Goal: Transaction & Acquisition: Book appointment/travel/reservation

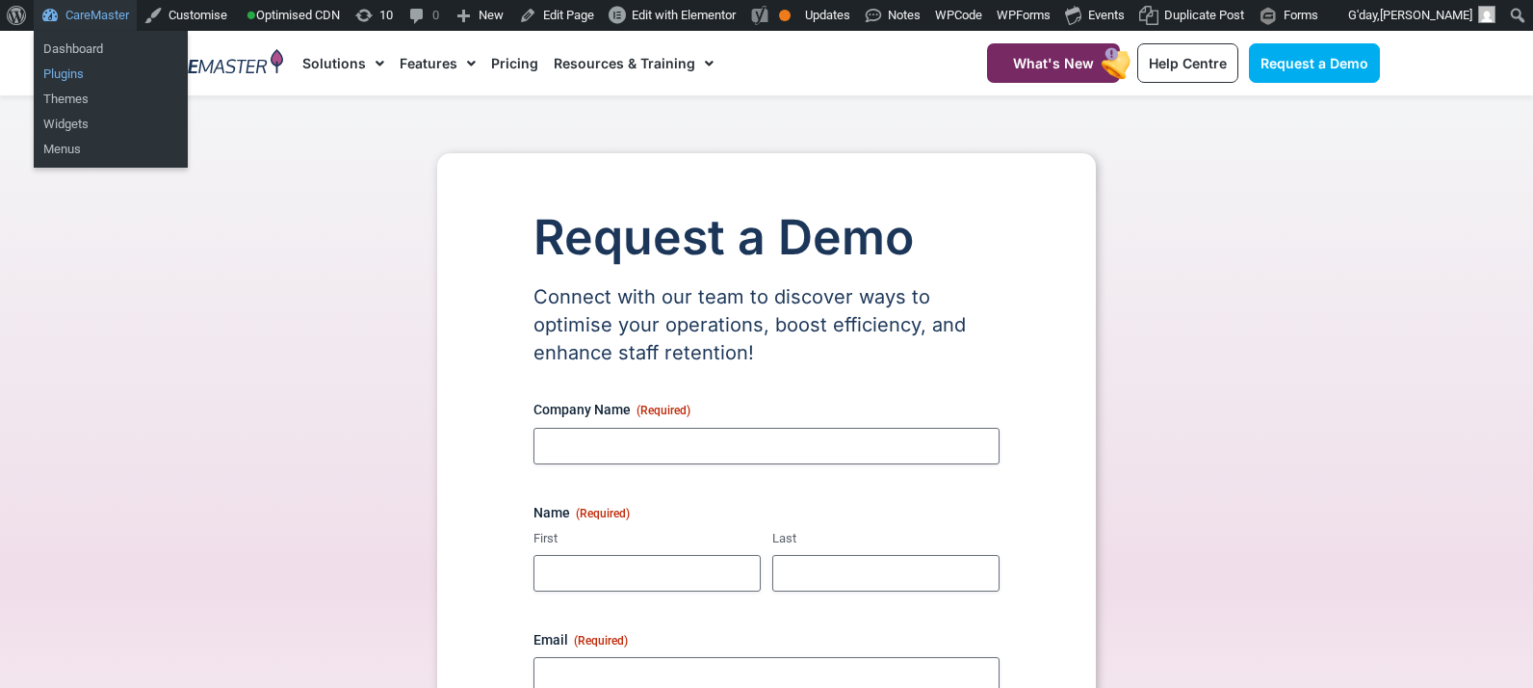
click at [66, 73] on link "Plugins" at bounding box center [111, 74] width 154 height 25
click at [77, 76] on link "Plugins" at bounding box center [111, 74] width 154 height 25
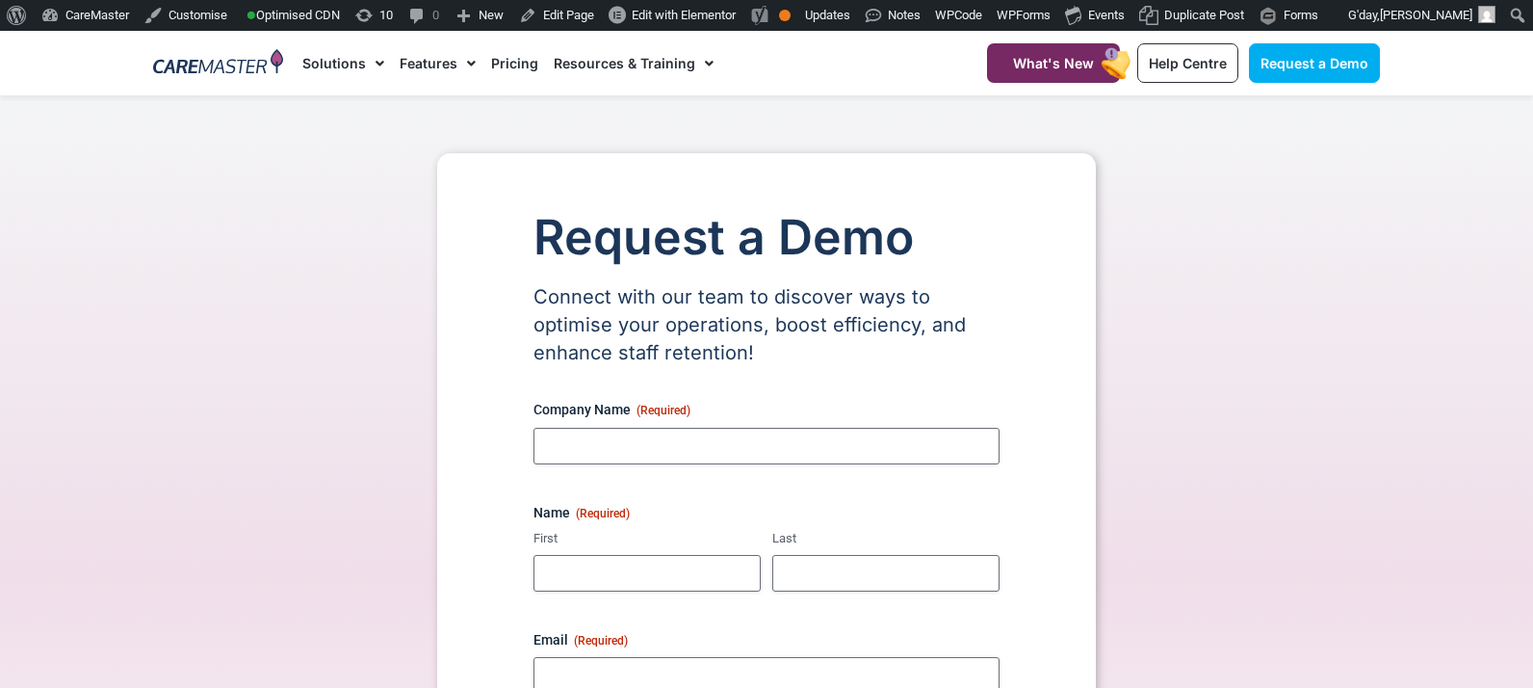
click at [374, 309] on div "Request a Demo Connect with our team to discover ways to optimise your operatio…" at bounding box center [767, 604] width 1246 height 902
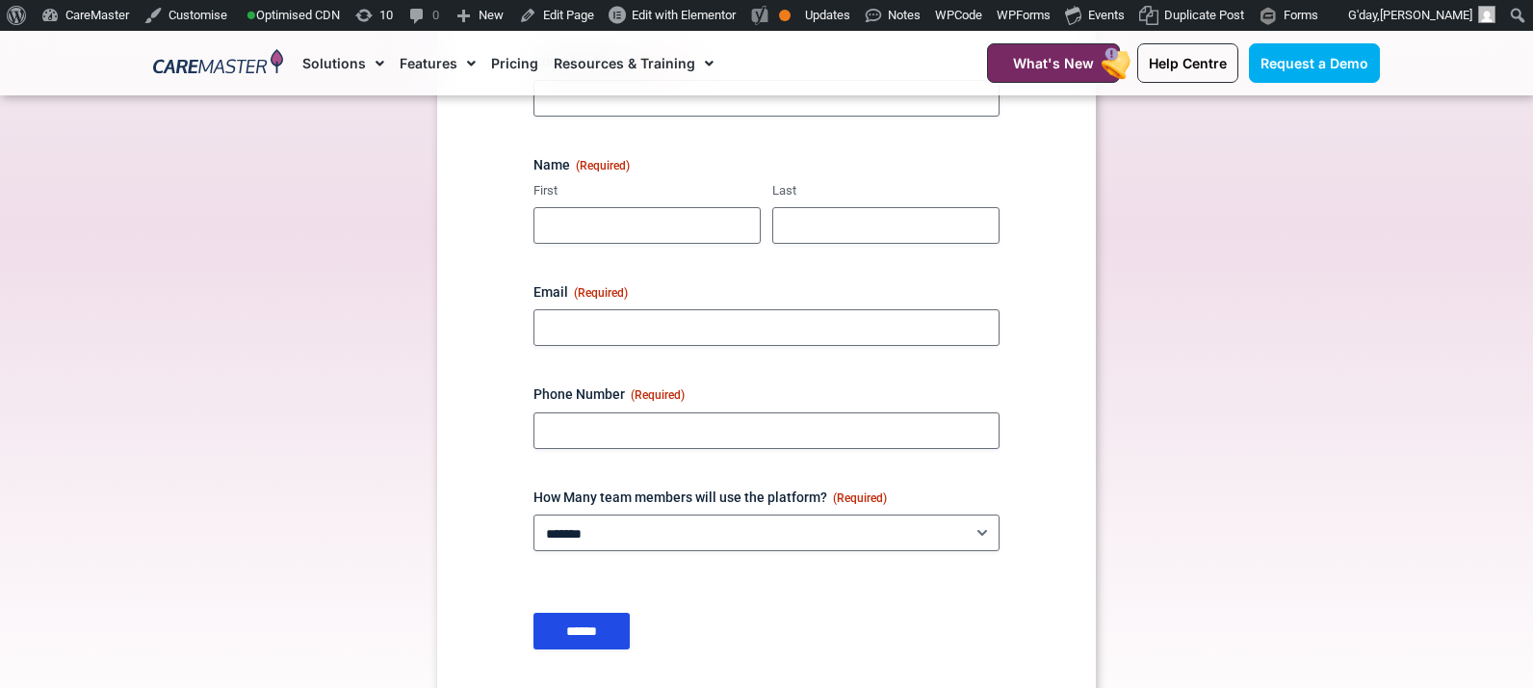
scroll to position [351, 0]
click at [899, 404] on div "Phone Number (Required)" at bounding box center [767, 413] width 466 height 64
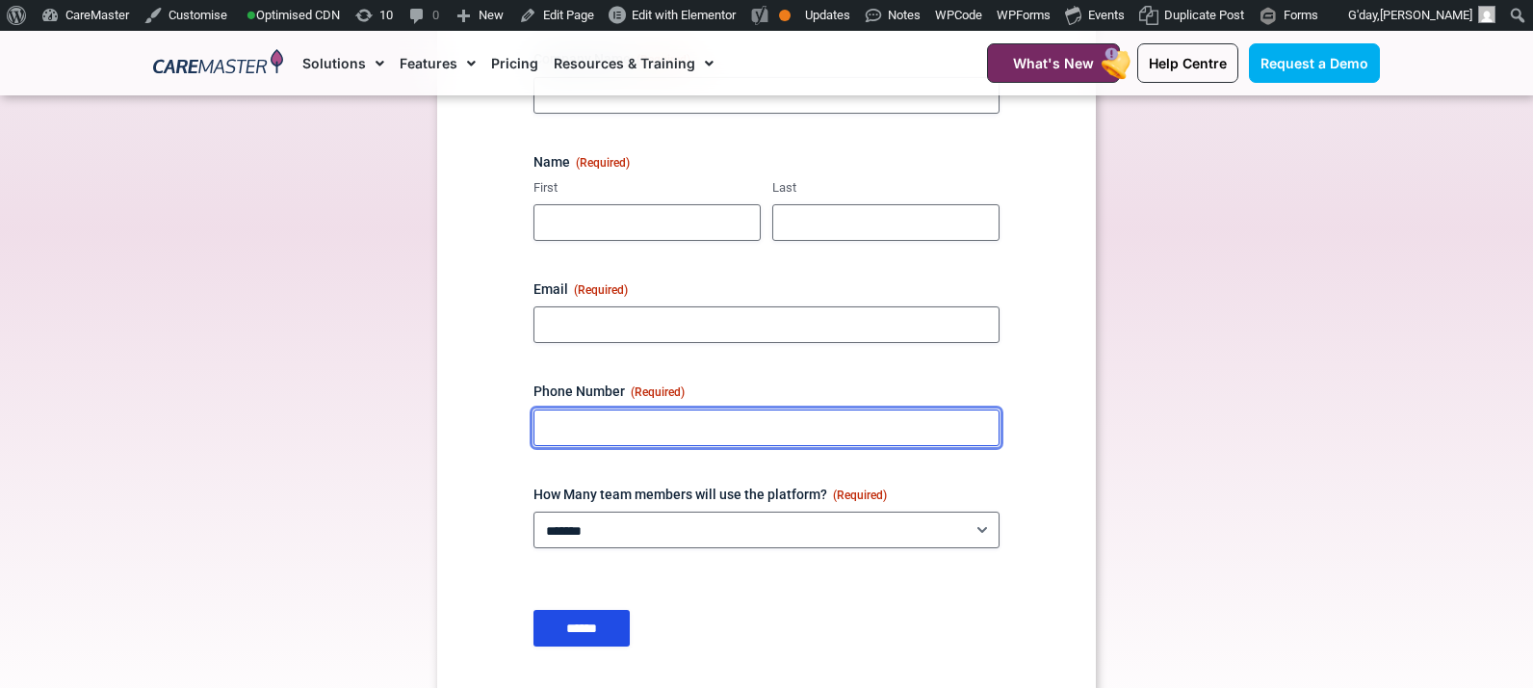
click at [899, 420] on input "Phone Number (Required)" at bounding box center [767, 427] width 466 height 37
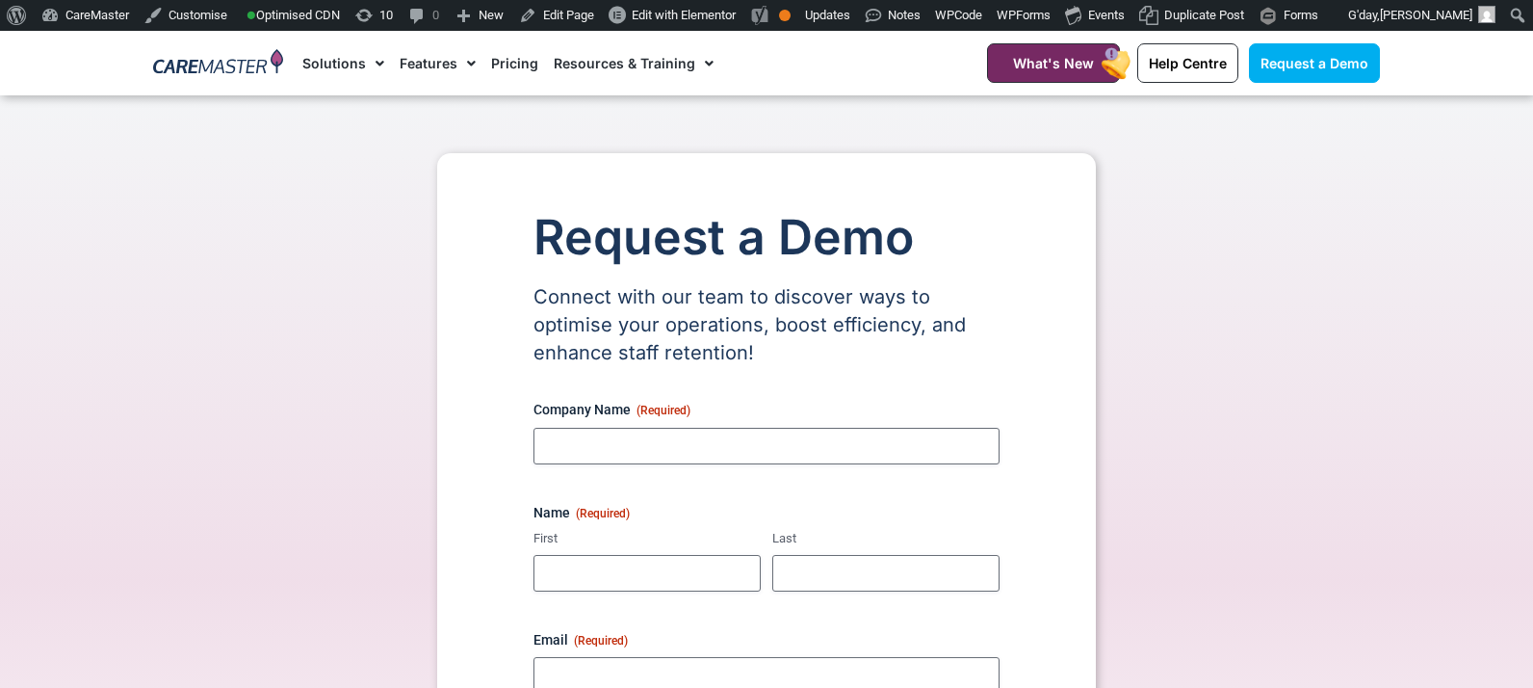
scroll to position [280, 0]
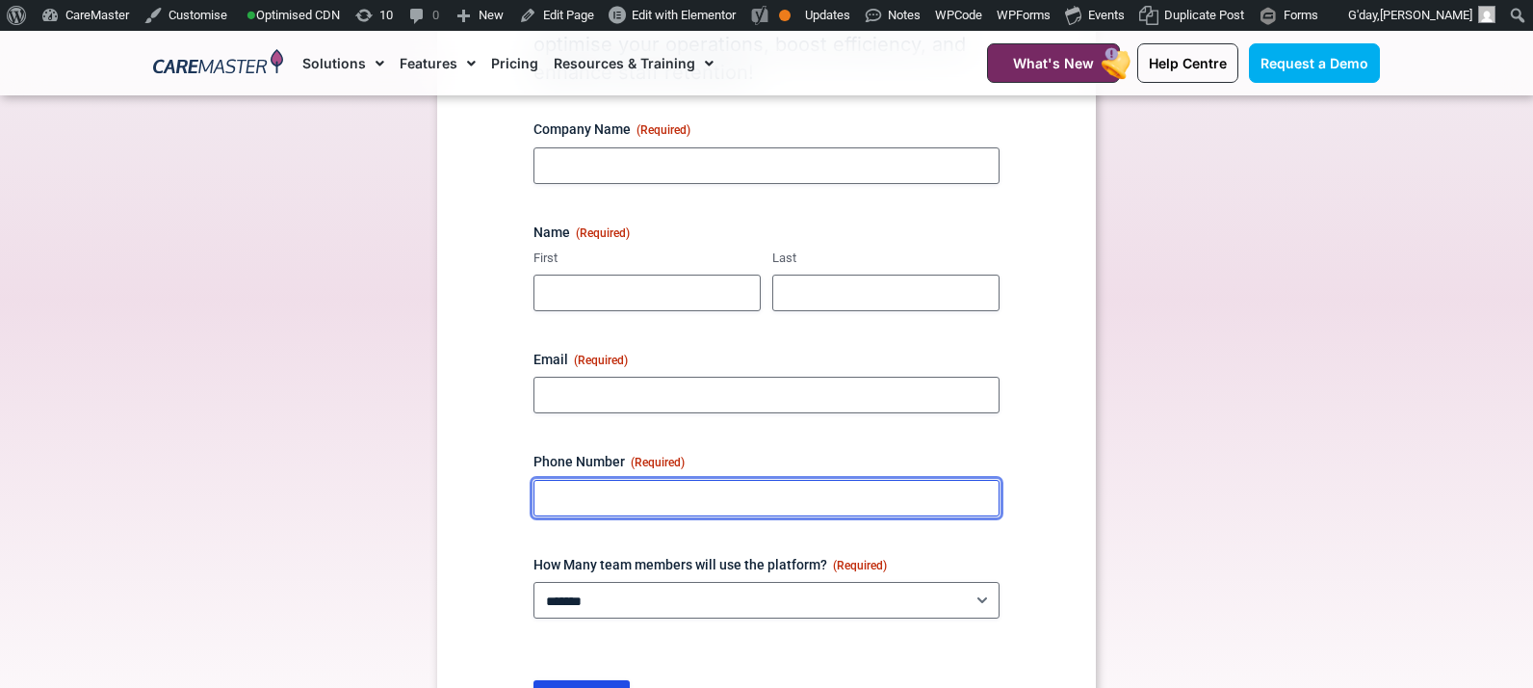
click at [643, 498] on input "Phone Number (Required)" at bounding box center [767, 498] width 466 height 37
type input "*"
type input "**********"
click at [648, 494] on input "**********" at bounding box center [767, 498] width 466 height 37
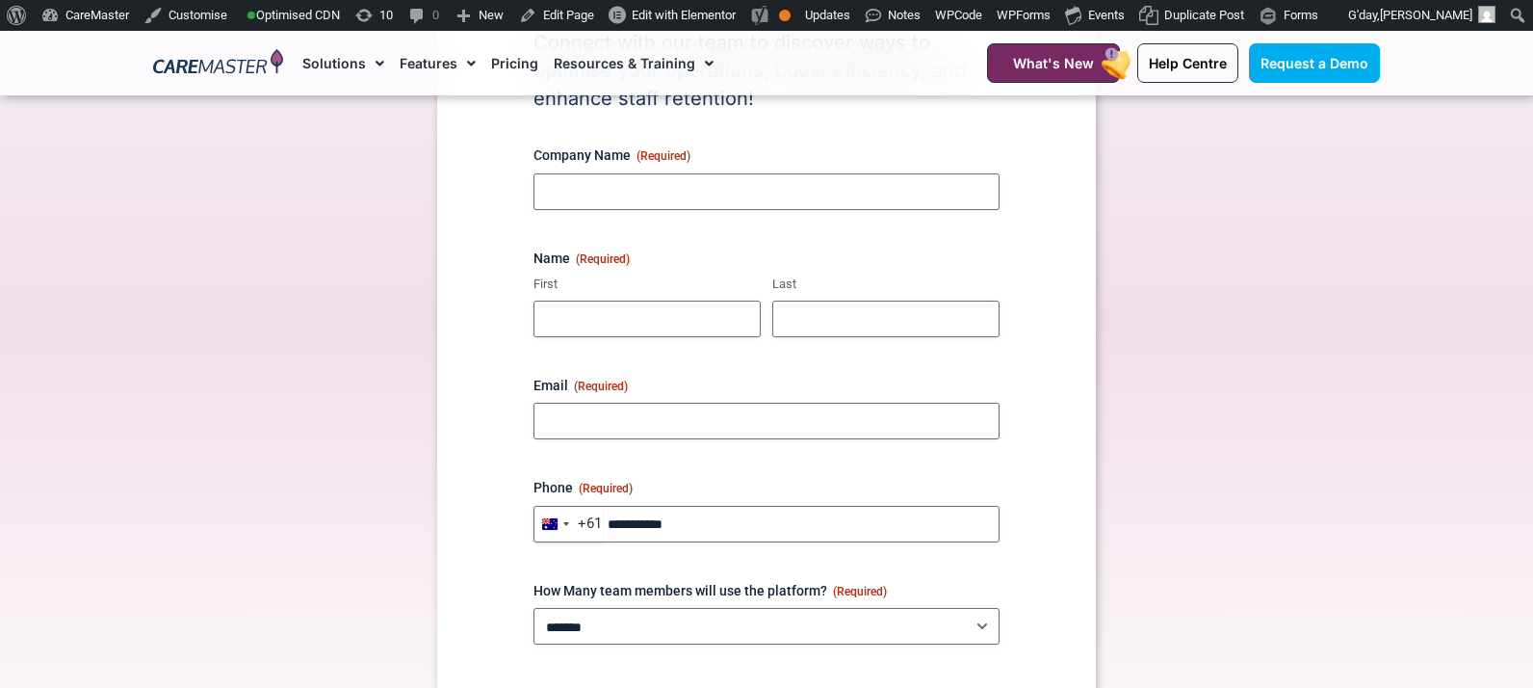
scroll to position [260, 0]
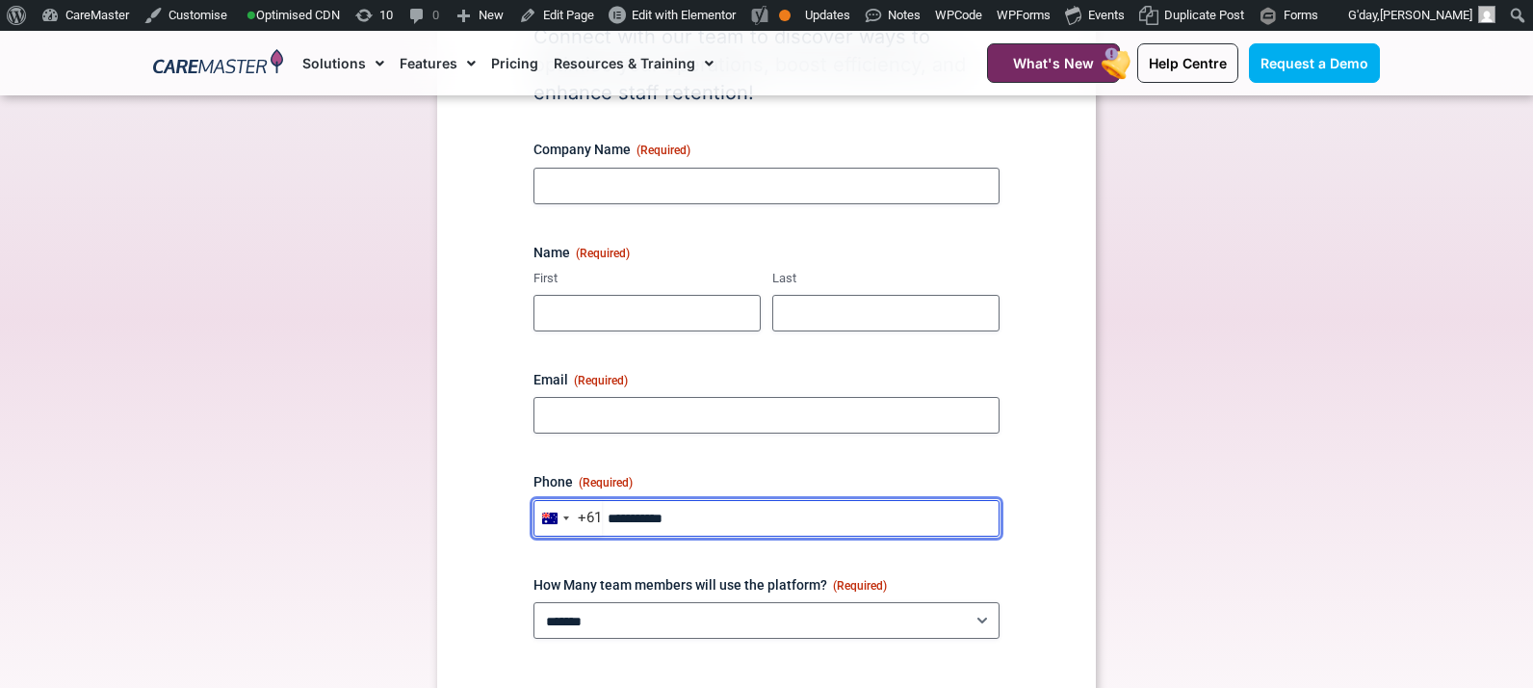
click at [705, 517] on input "Phone (Required)" at bounding box center [767, 518] width 466 height 37
